Goal: Complete application form

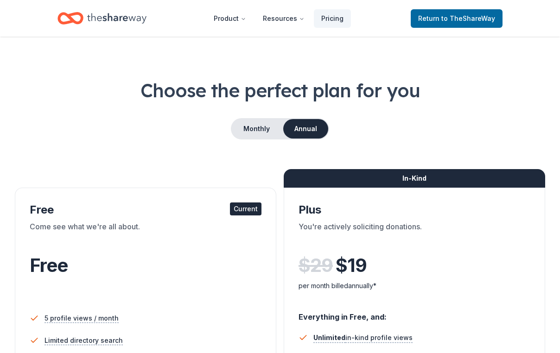
scroll to position [79, 0]
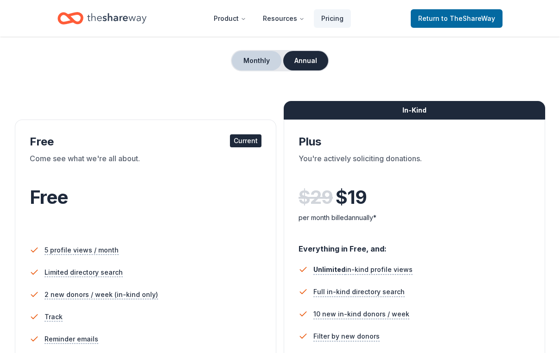
click at [246, 70] on button "Monthly" at bounding box center [257, 60] width 50 height 19
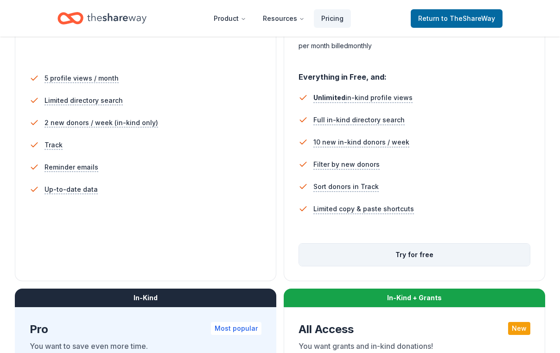
scroll to position [326, 0]
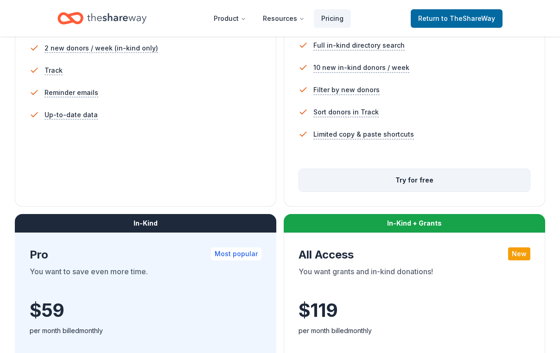
click at [425, 191] on button "Try for free" at bounding box center [414, 180] width 231 height 22
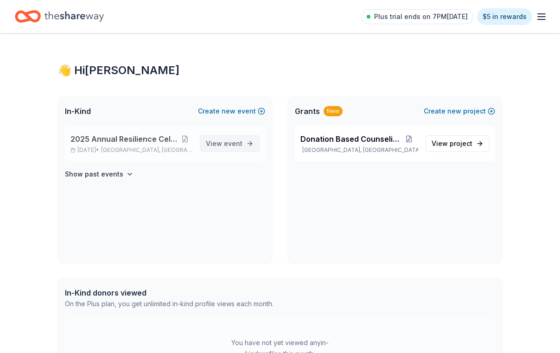
click at [216, 149] on span "View event" at bounding box center [224, 143] width 37 height 11
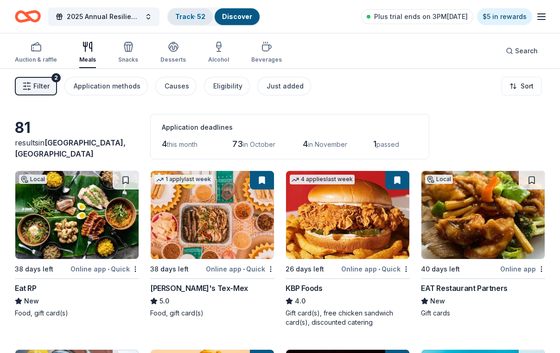
click at [208, 11] on div "Track · 52" at bounding box center [190, 16] width 45 height 17
click at [205, 19] on link "Track · 52" at bounding box center [190, 17] width 30 height 8
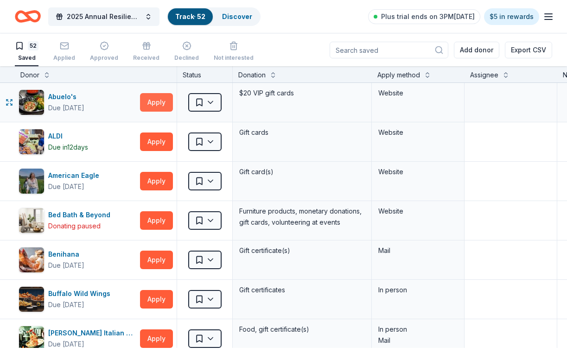
click at [154, 112] on button "Apply" at bounding box center [156, 102] width 33 height 19
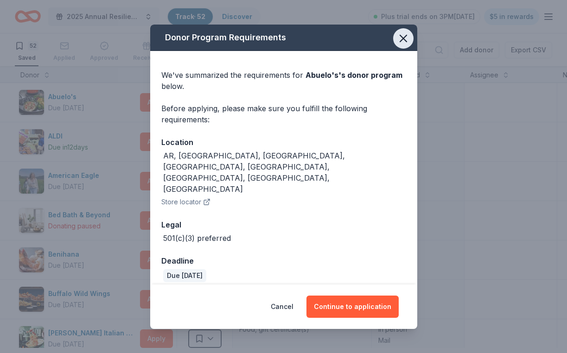
click at [407, 45] on icon "button" at bounding box center [403, 38] width 13 height 13
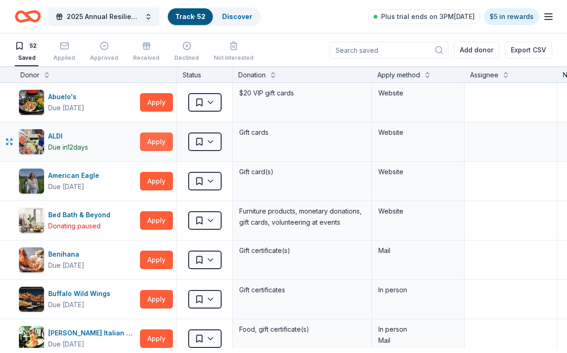
click at [144, 150] on button "Apply" at bounding box center [156, 142] width 33 height 19
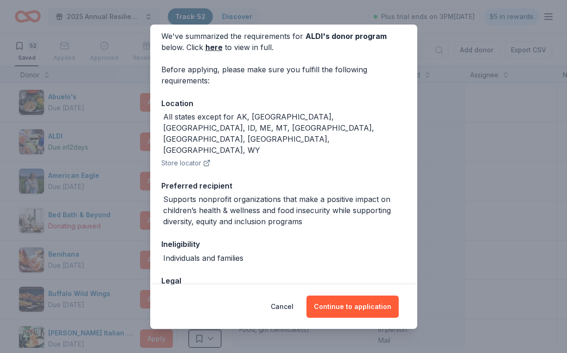
scroll to position [43, 0]
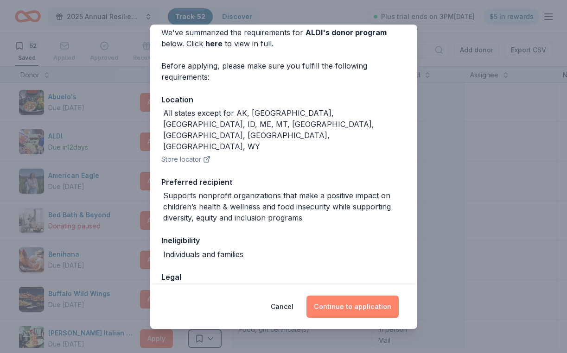
click at [368, 303] on button "Continue to application" at bounding box center [352, 307] width 92 height 22
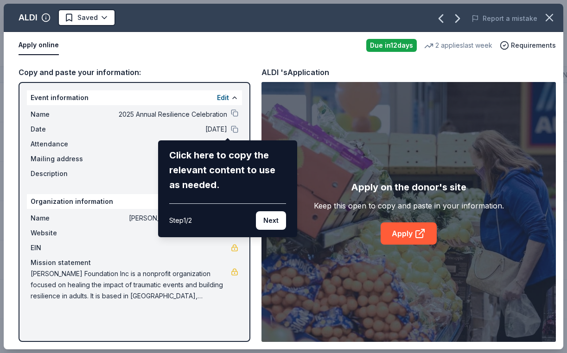
click at [226, 127] on div "ALDI Saved Report a mistake Apply online Due in 12 days 2 applies last week Req…" at bounding box center [283, 177] width 559 height 346
click at [268, 228] on button "Next" at bounding box center [271, 220] width 30 height 19
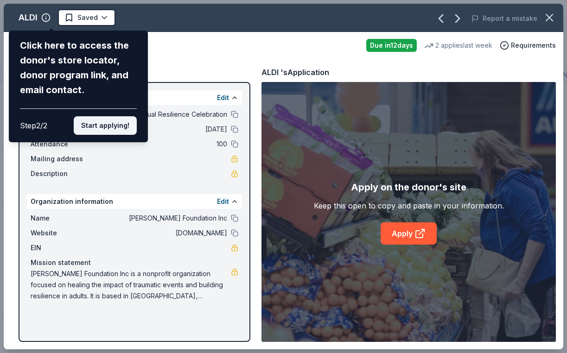
click at [107, 116] on button "Start applying!" at bounding box center [105, 125] width 63 height 19
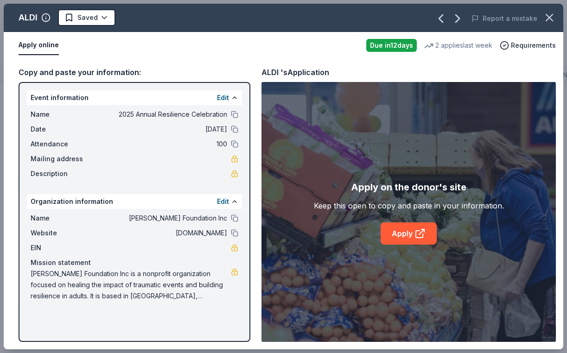
click at [228, 181] on div "ALDI Saved Report a mistake Apply online Due in 12 days 2 applies last week Req…" at bounding box center [283, 177] width 559 height 346
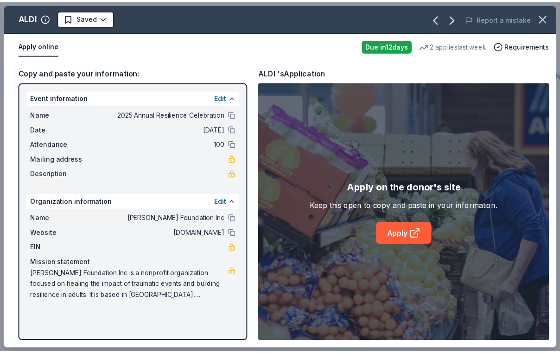
scroll to position [12, 0]
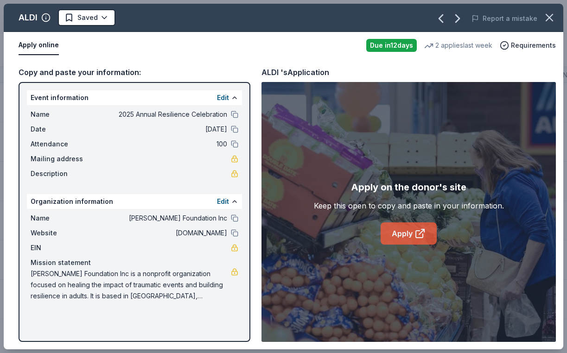
click at [402, 240] on link "Apply" at bounding box center [409, 233] width 56 height 22
click at [407, 243] on link "Apply" at bounding box center [409, 233] width 56 height 22
click at [412, 242] on link "Apply" at bounding box center [409, 233] width 56 height 22
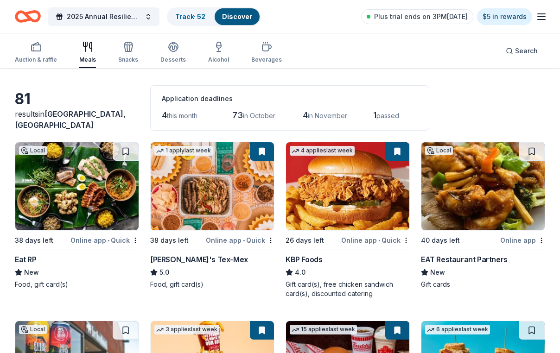
scroll to position [35, 0]
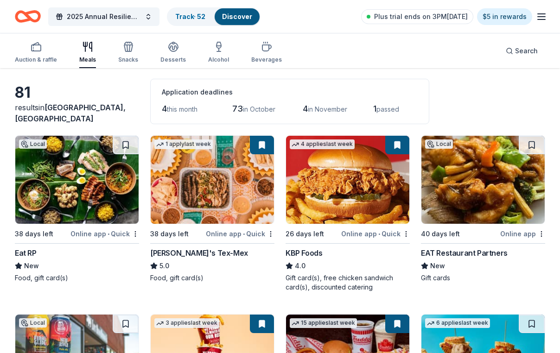
click at [217, 204] on img at bounding box center [212, 180] width 123 height 88
click at [197, 17] on link "Track · 52" at bounding box center [190, 17] width 30 height 8
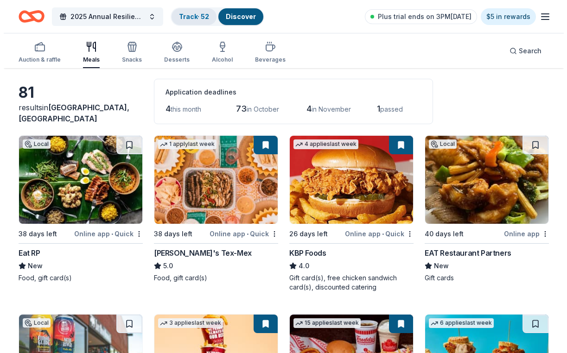
scroll to position [0, 0]
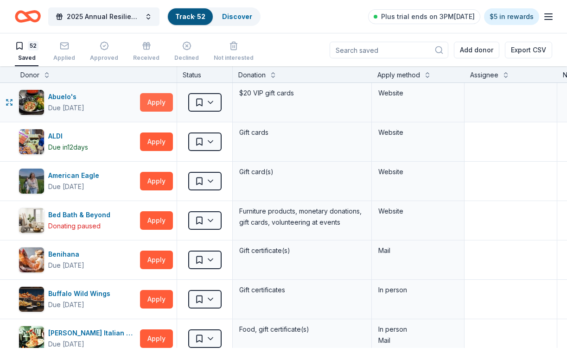
click at [158, 106] on button "Apply" at bounding box center [156, 102] width 33 height 19
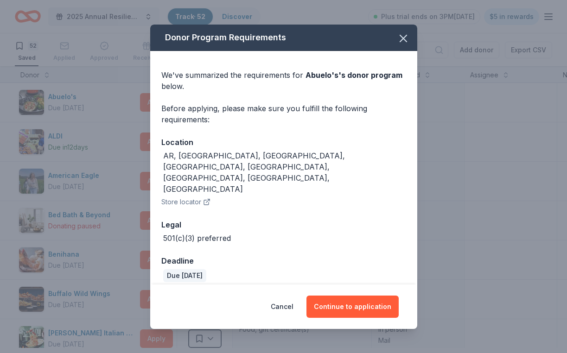
click at [133, 106] on div "Donor Program Requirements We've summarized the requirements for Abuelo's 's do…" at bounding box center [283, 176] width 567 height 353
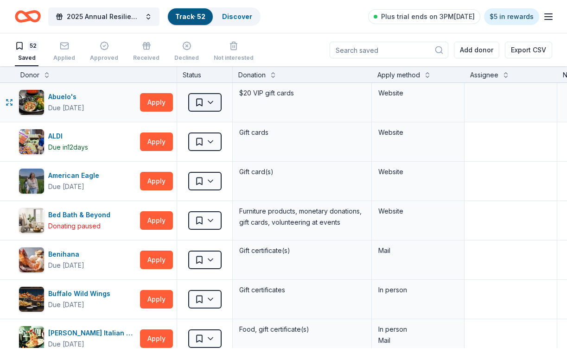
click at [217, 110] on html "2025 Annual Resilience Celebration Track · 52 Discover Plus trial ends on 3PM, …" at bounding box center [283, 176] width 567 height 353
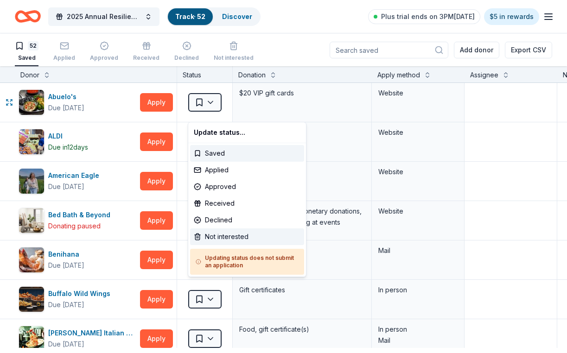
click at [241, 245] on div "Not interested" at bounding box center [247, 236] width 114 height 17
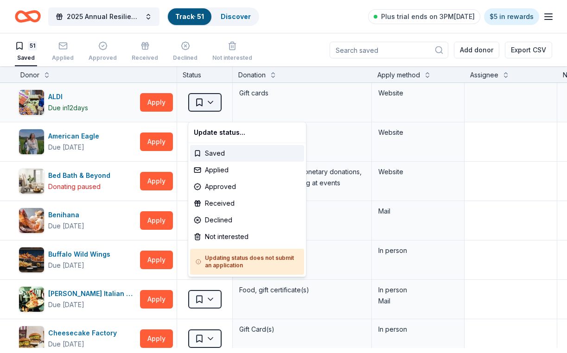
click at [223, 105] on html "2025 Annual Resilience Celebration Track · 51 Discover Plus trial ends on 3PM, …" at bounding box center [283, 176] width 567 height 353
click at [218, 228] on div "Declined" at bounding box center [247, 220] width 114 height 17
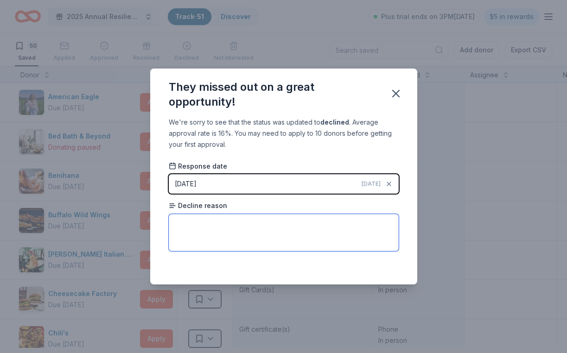
click at [233, 228] on textarea at bounding box center [284, 232] width 230 height 37
type textarea "N"
type textarea "Do not meet criteria"
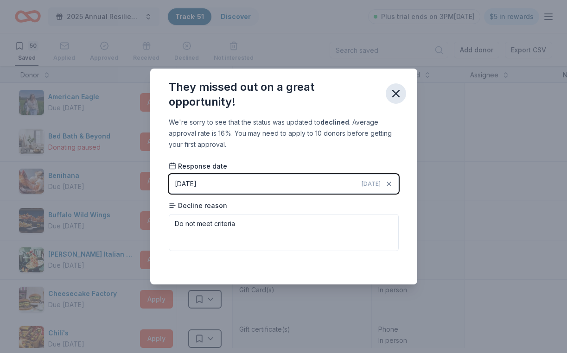
click at [402, 87] on icon "button" at bounding box center [395, 93] width 13 height 13
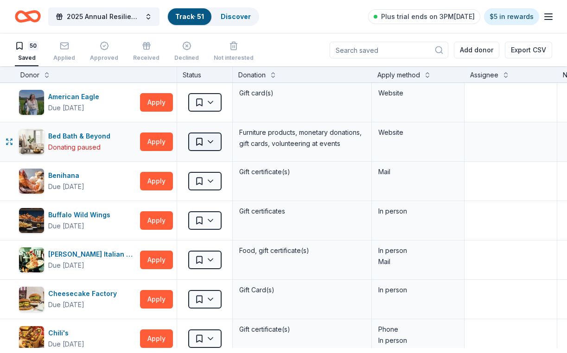
click at [216, 151] on html "2025 Annual Resilience Celebration Track · 51 Discover Plus trial ends on 3PM, …" at bounding box center [283, 176] width 567 height 353
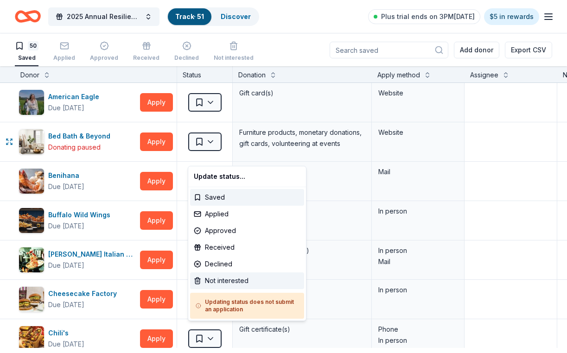
click at [235, 289] on div "Not interested" at bounding box center [247, 281] width 114 height 17
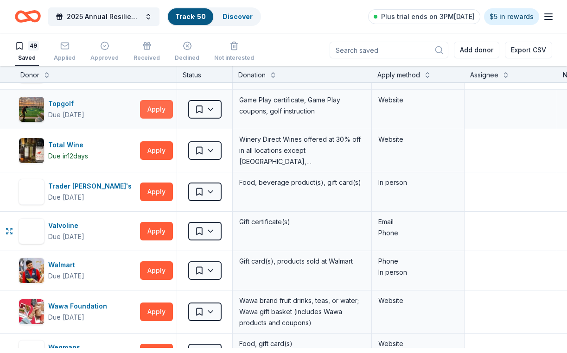
scroll to position [1791, 0]
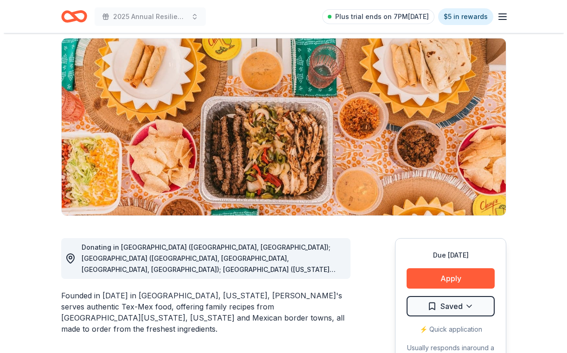
scroll to position [150, 0]
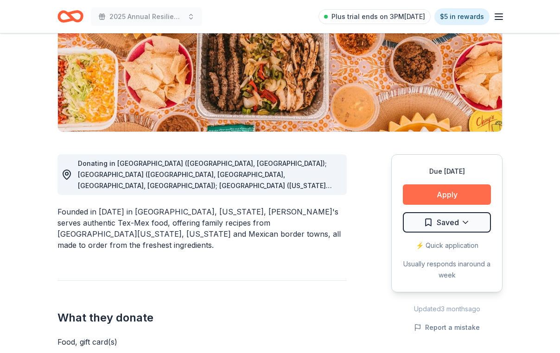
click at [463, 205] on button "Apply" at bounding box center [447, 194] width 88 height 20
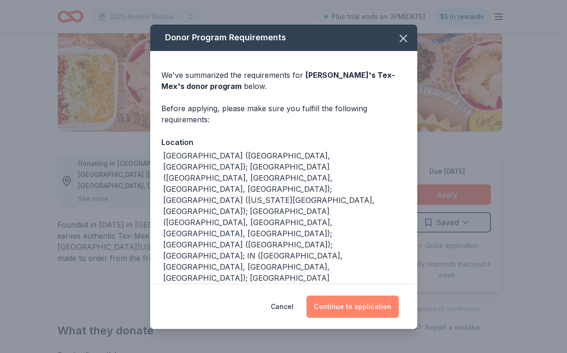
click at [384, 303] on button "Continue to application" at bounding box center [352, 307] width 92 height 22
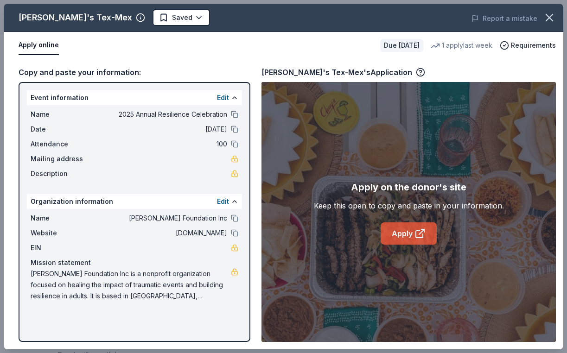
click at [421, 238] on icon at bounding box center [419, 233] width 11 height 11
